Goal: Navigation & Orientation: Find specific page/section

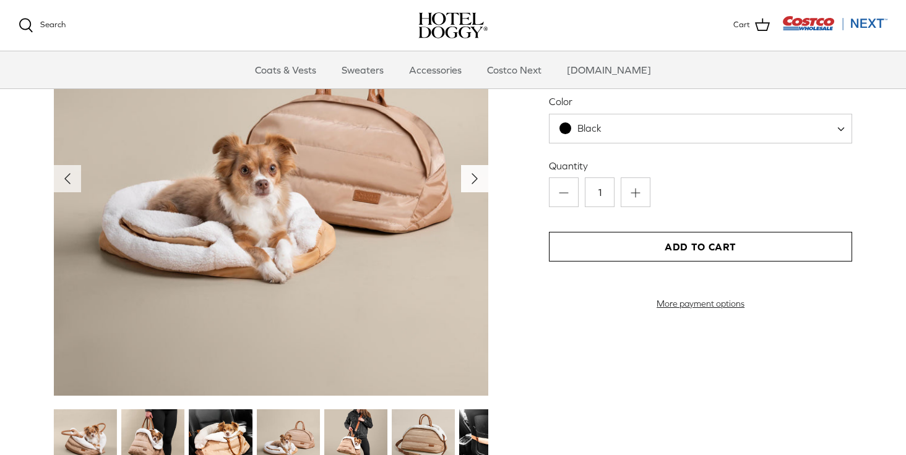
click at [468, 181] on icon "Right" at bounding box center [475, 179] width 20 height 20
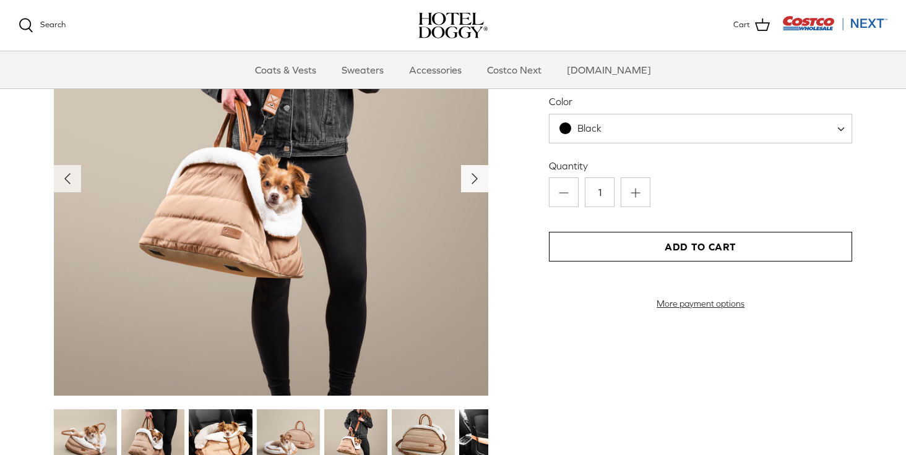
click at [468, 181] on icon "Right" at bounding box center [475, 179] width 20 height 20
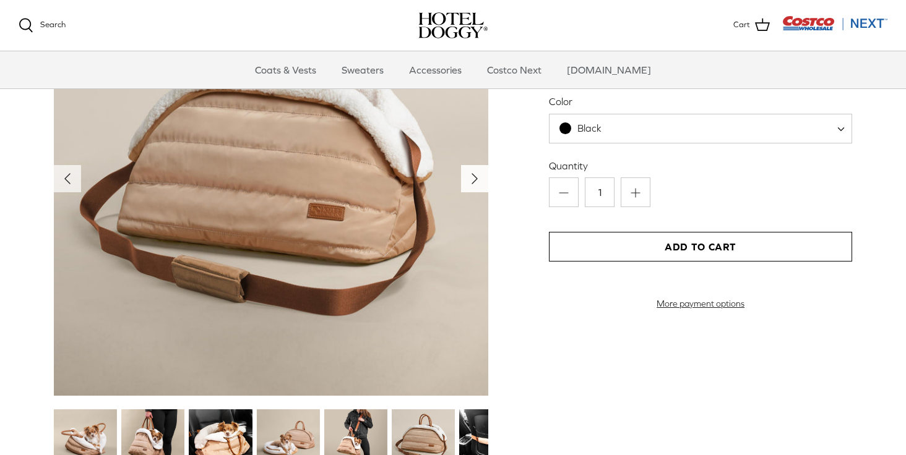
click at [468, 181] on icon "Right" at bounding box center [475, 179] width 20 height 20
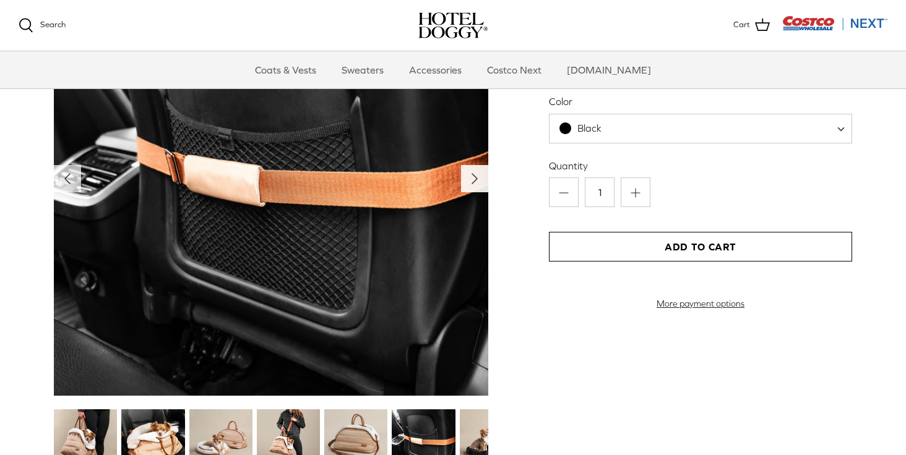
click at [468, 181] on icon "Right" at bounding box center [475, 179] width 20 height 20
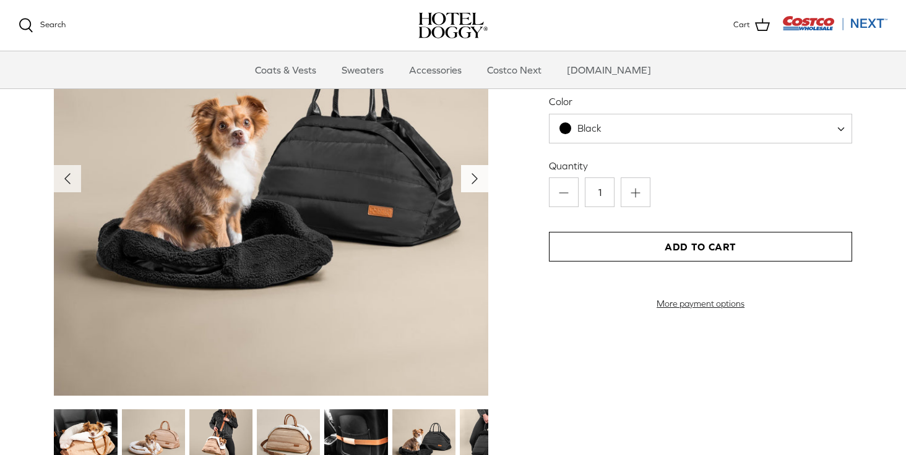
click at [468, 181] on icon "Right" at bounding box center [475, 179] width 20 height 20
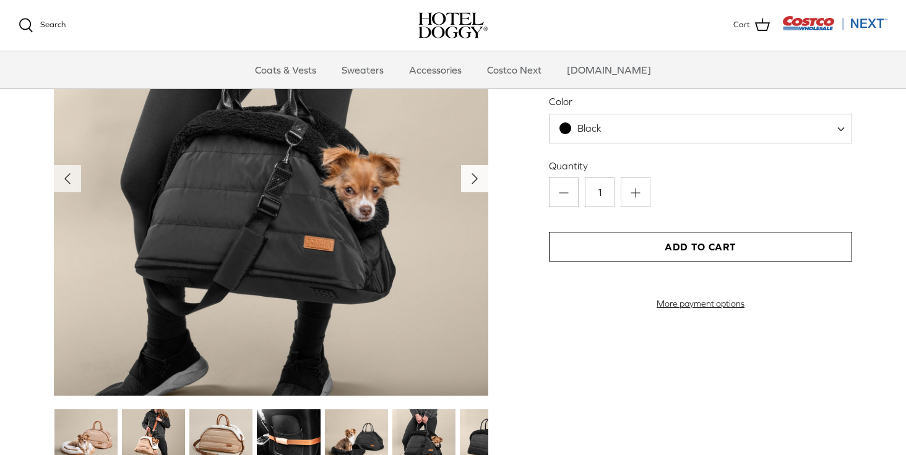
click at [468, 181] on icon "Right" at bounding box center [475, 179] width 20 height 20
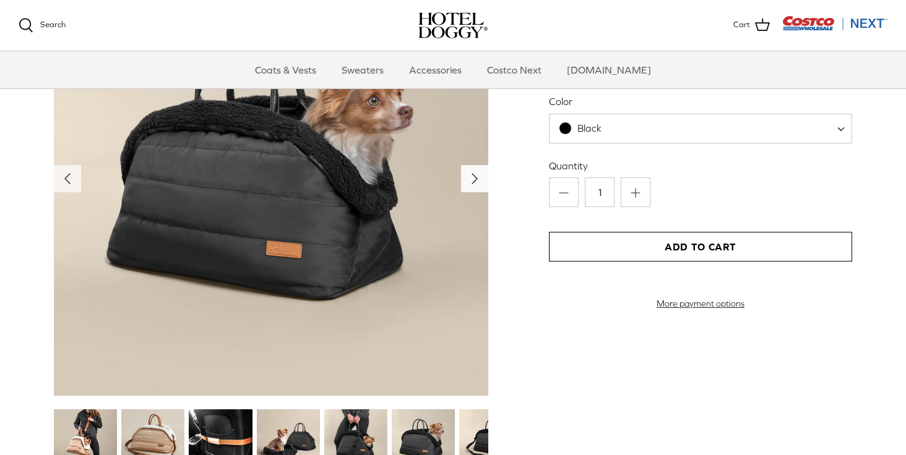
click at [468, 181] on icon "Right" at bounding box center [475, 179] width 20 height 20
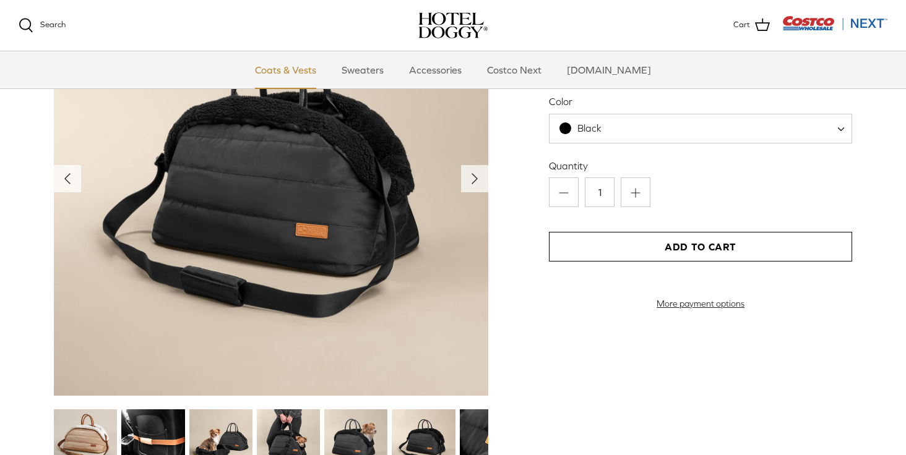
click at [309, 72] on link "Coats & Vests" at bounding box center [286, 69] width 84 height 37
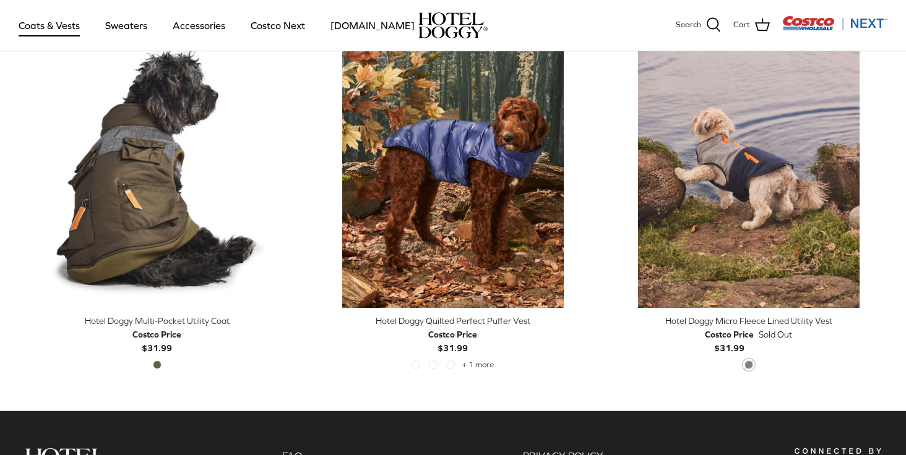
scroll to position [2595, 0]
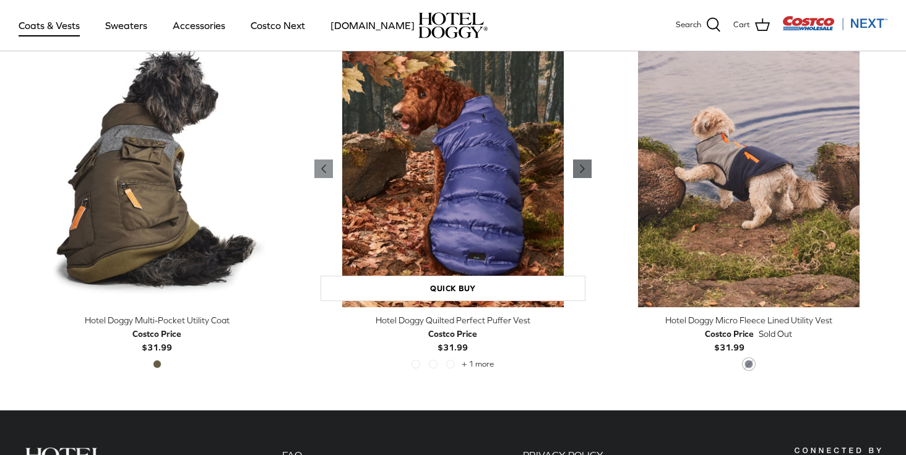
click at [580, 166] on icon "Right" at bounding box center [582, 169] width 15 height 15
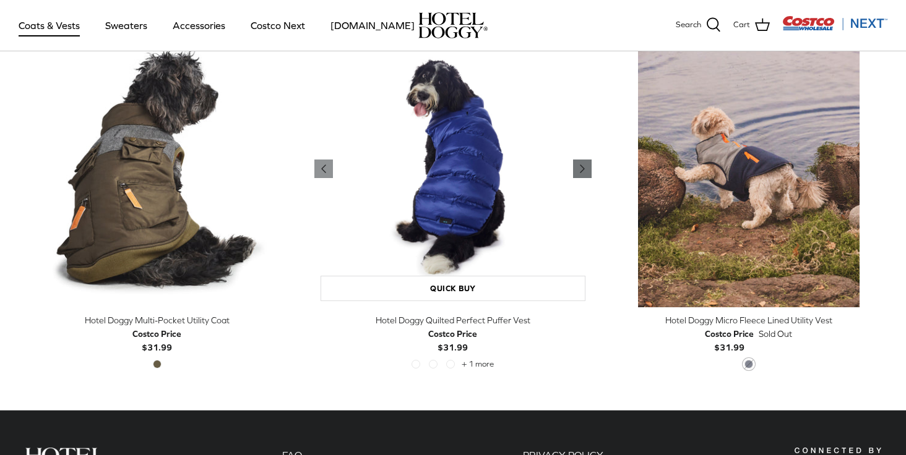
click at [580, 166] on icon "Right" at bounding box center [582, 169] width 15 height 15
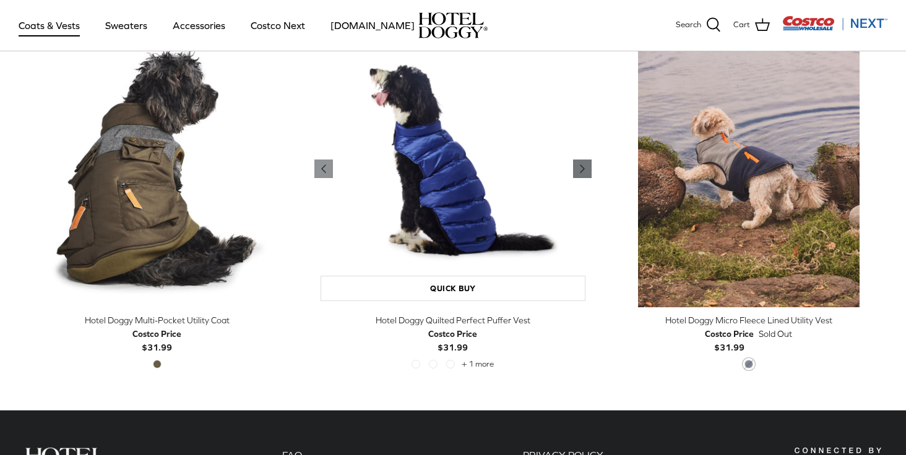
click at [580, 166] on icon "Right" at bounding box center [582, 169] width 15 height 15
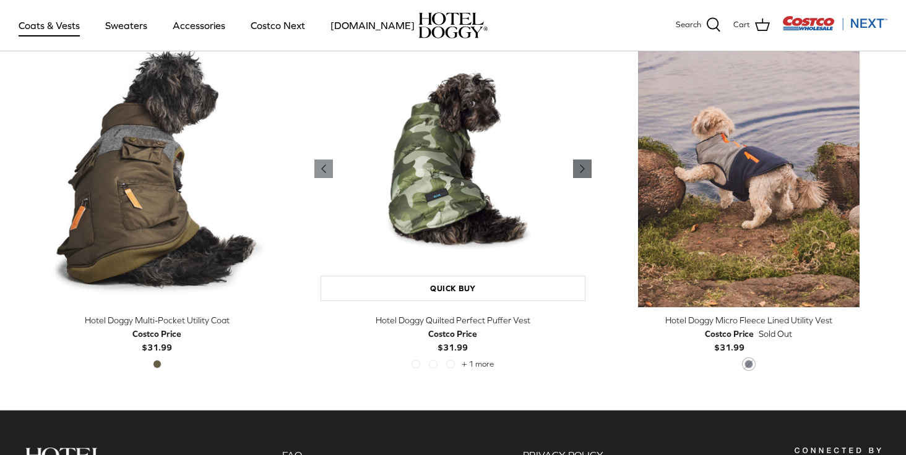
click at [580, 166] on icon "Right" at bounding box center [582, 169] width 15 height 15
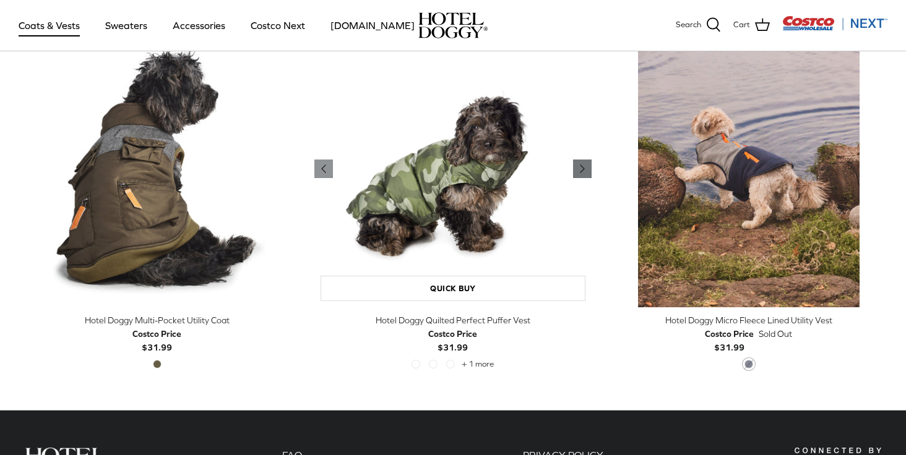
click at [580, 166] on icon "Right" at bounding box center [582, 169] width 15 height 15
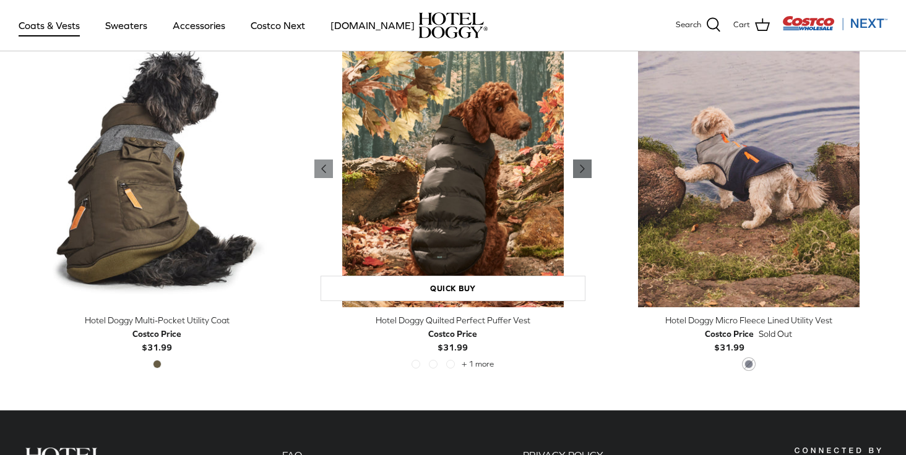
click at [580, 166] on icon "Right" at bounding box center [582, 169] width 15 height 15
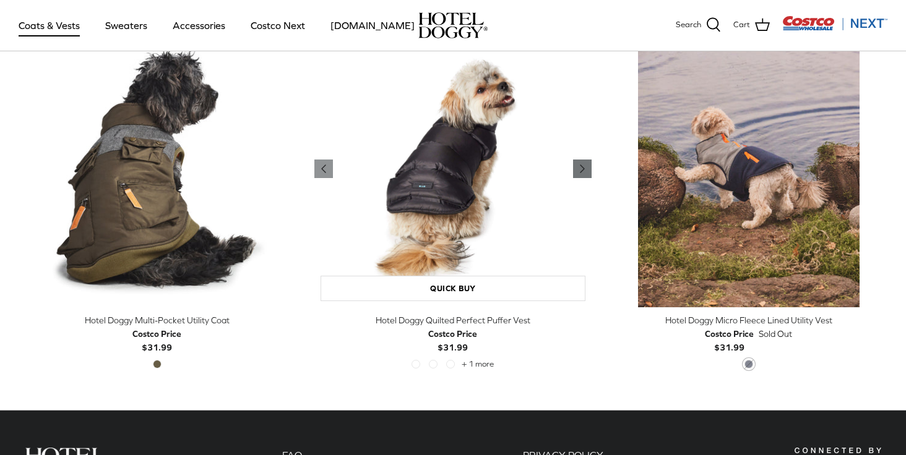
click at [580, 166] on icon "Right" at bounding box center [582, 169] width 15 height 15
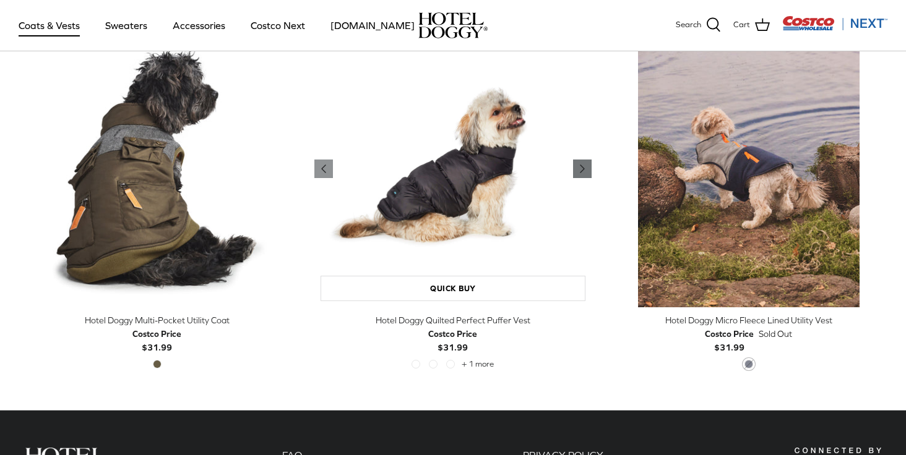
click at [580, 166] on icon "Right" at bounding box center [582, 169] width 15 height 15
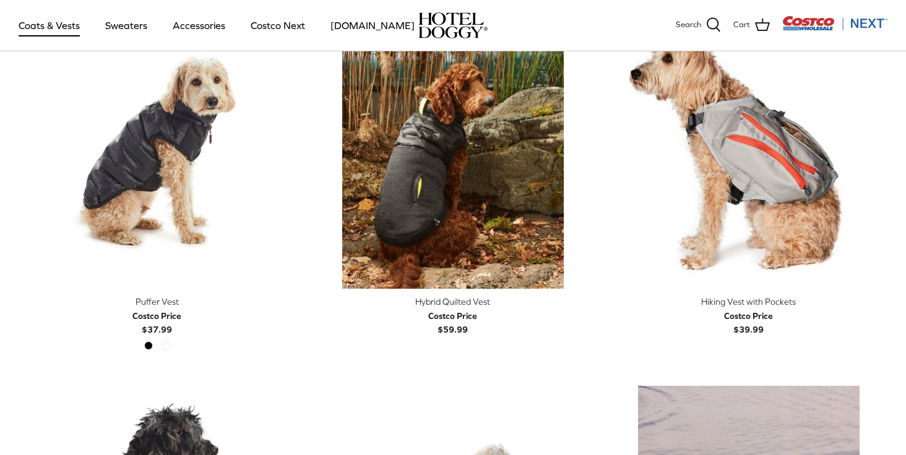
scroll to position [2220, 0]
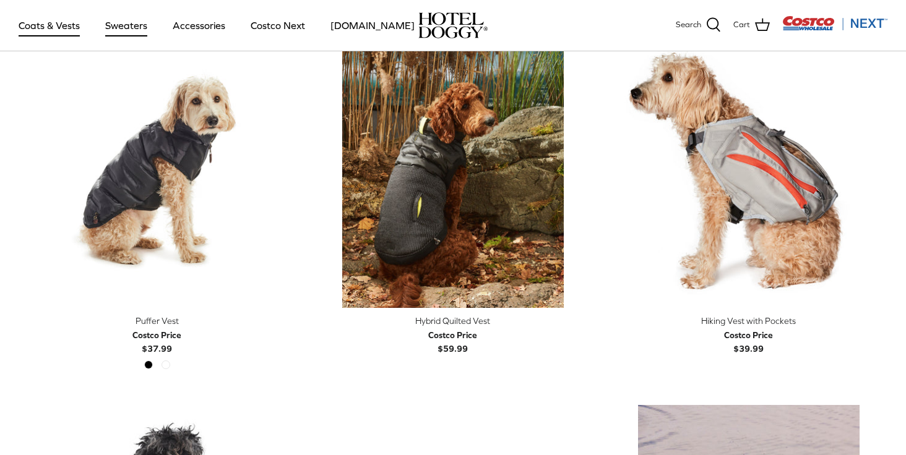
click at [131, 23] on link "Sweaters" at bounding box center [126, 25] width 64 height 42
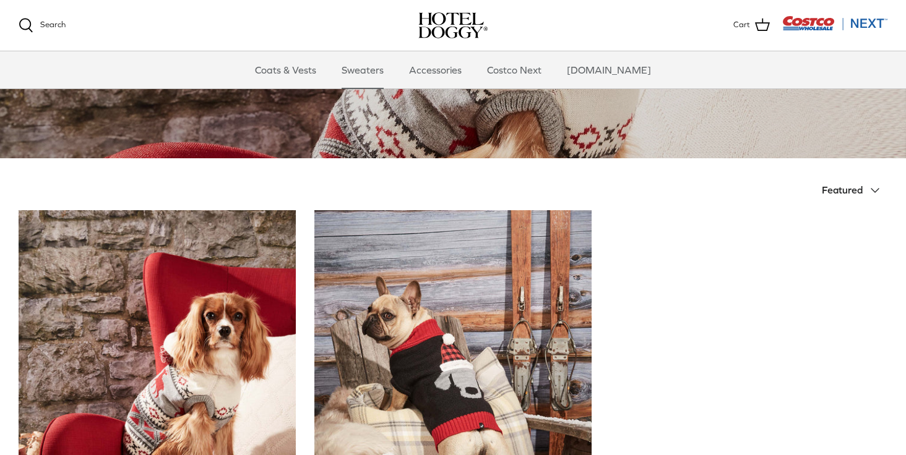
scroll to position [166, 0]
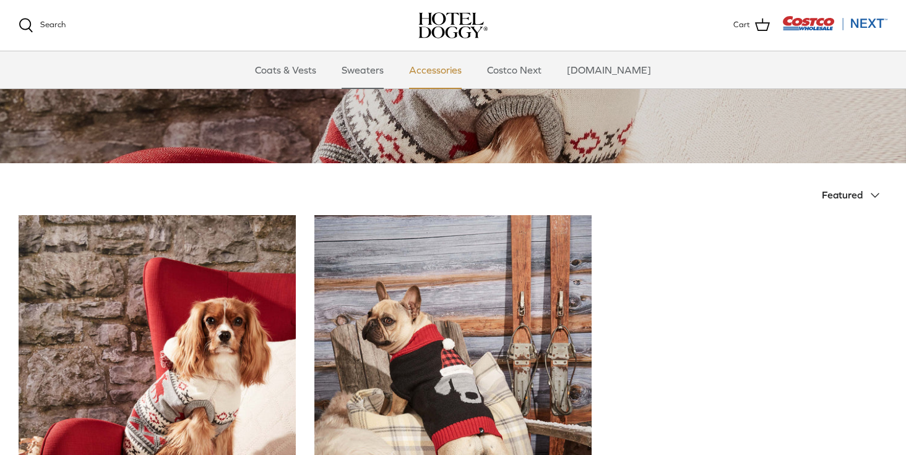
click at [439, 68] on link "Accessories" at bounding box center [435, 69] width 75 height 37
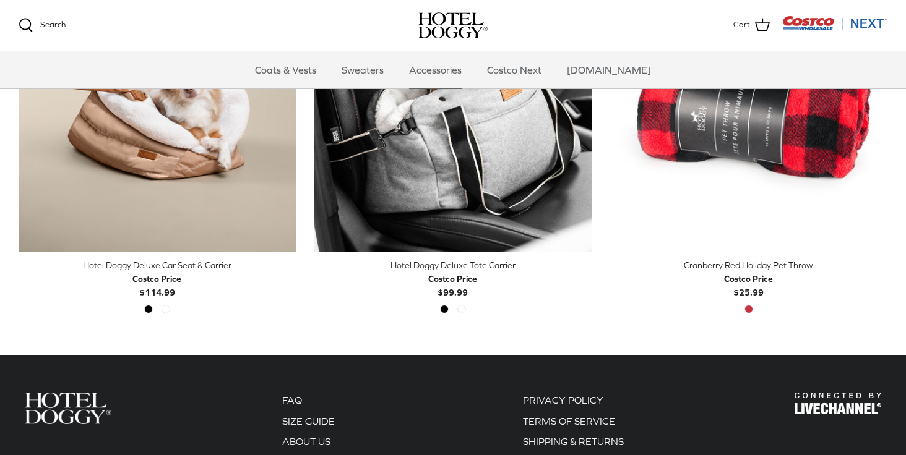
scroll to position [407, 0]
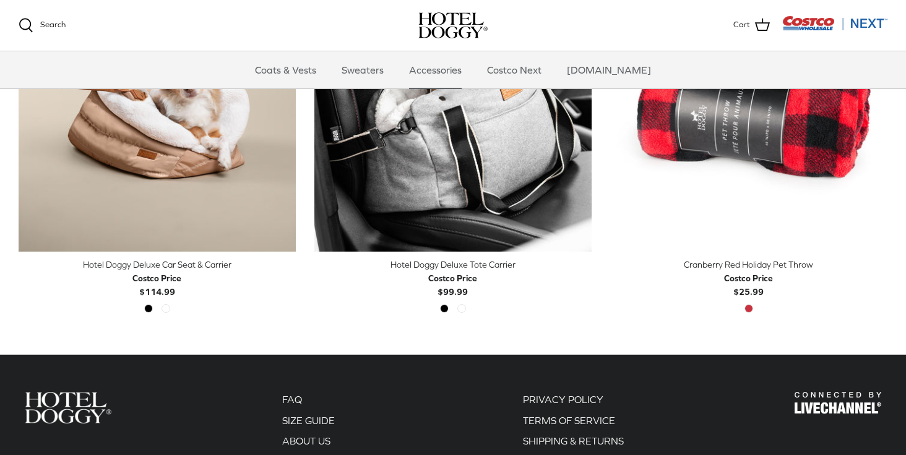
click at [871, 25] on img "Costco Next" at bounding box center [834, 22] width 105 height 15
